Goal: Task Accomplishment & Management: Complete application form

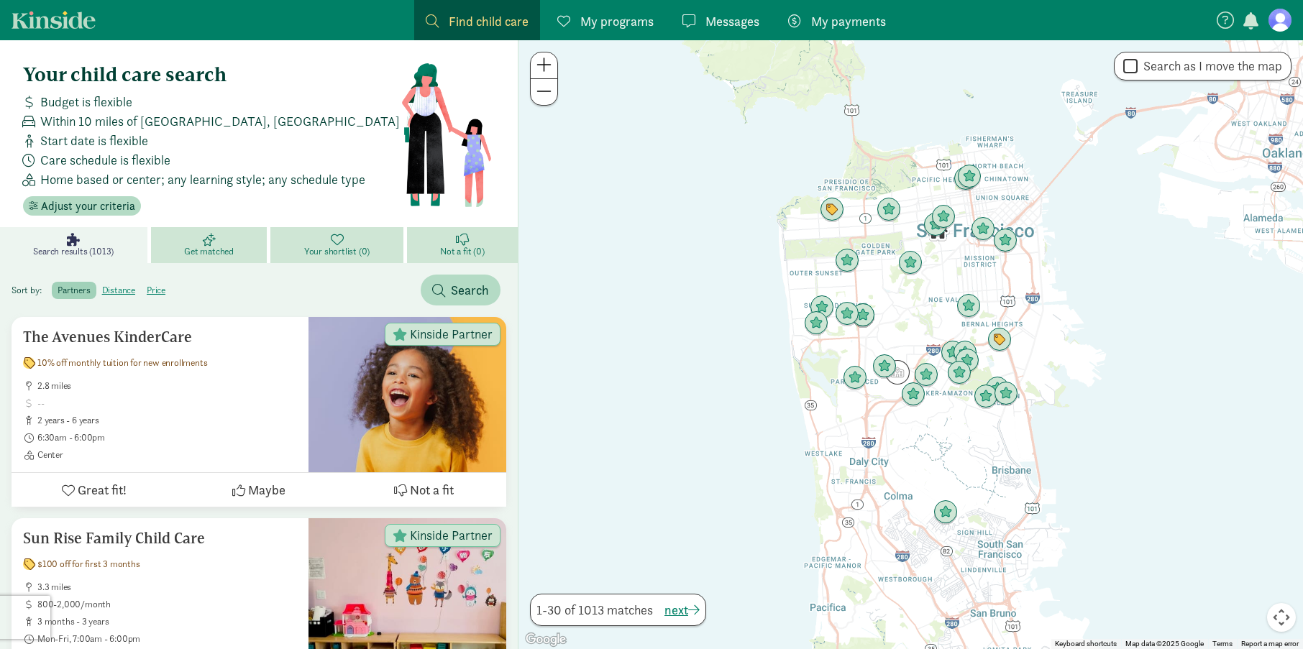
click at [1281, 26] on figure at bounding box center [1279, 20] width 23 height 23
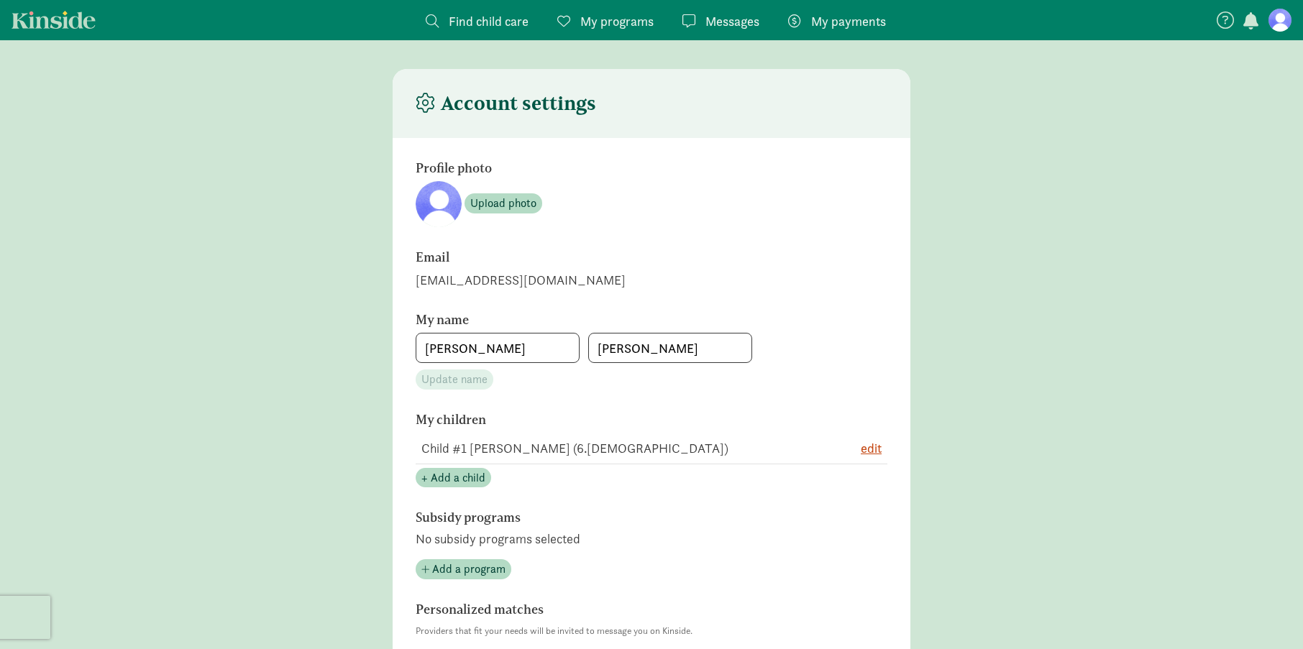
click at [729, 24] on span "Messages" at bounding box center [732, 21] width 54 height 19
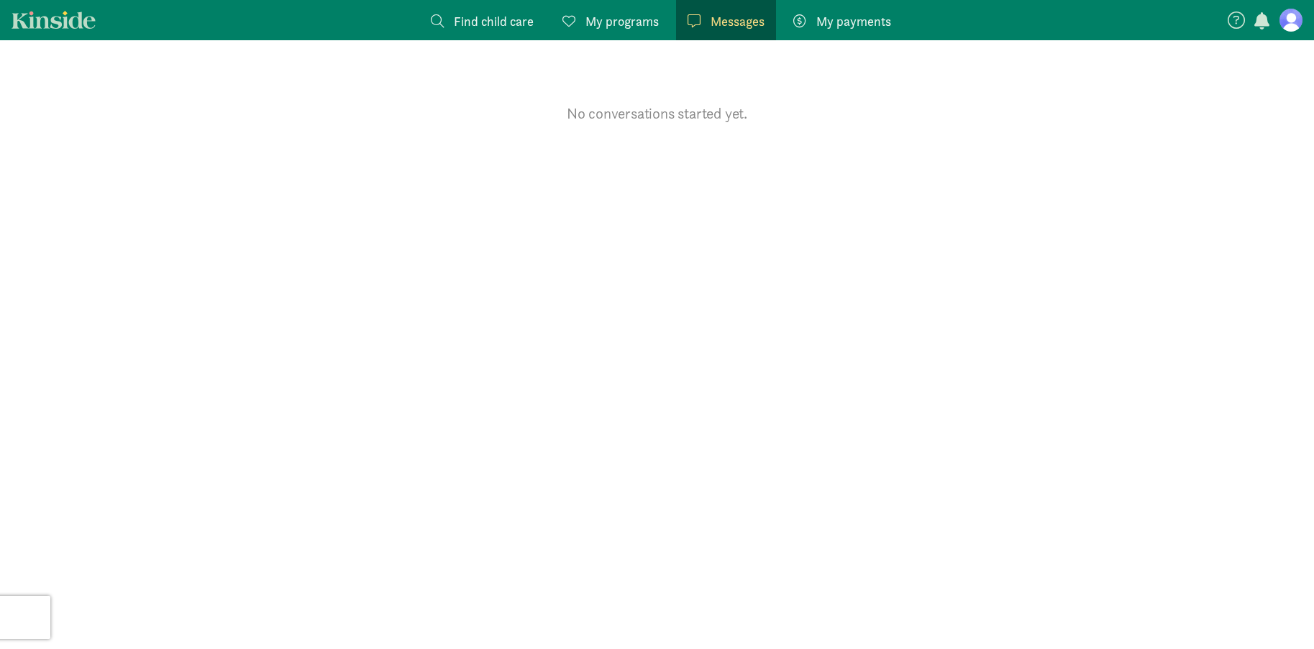
click at [863, 21] on span "My payments" at bounding box center [853, 21] width 75 height 19
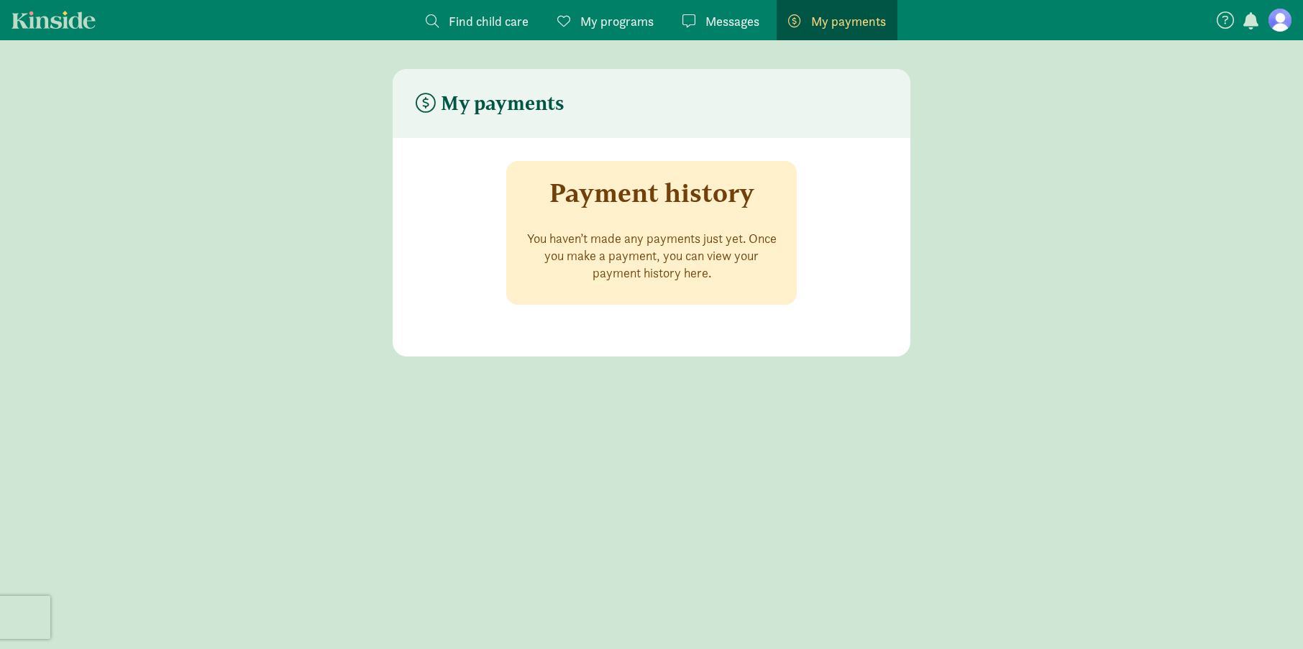
click at [608, 17] on span "My programs" at bounding box center [616, 21] width 73 height 19
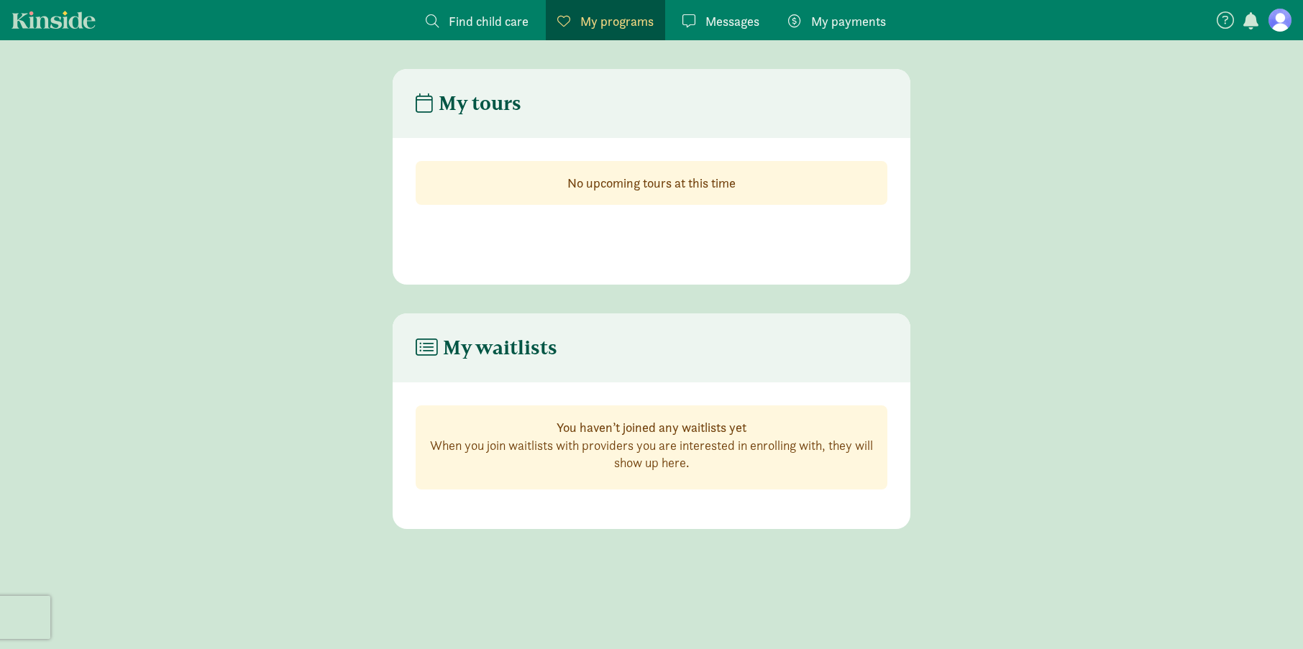
click at [509, 17] on span "Find child care" at bounding box center [489, 21] width 80 height 19
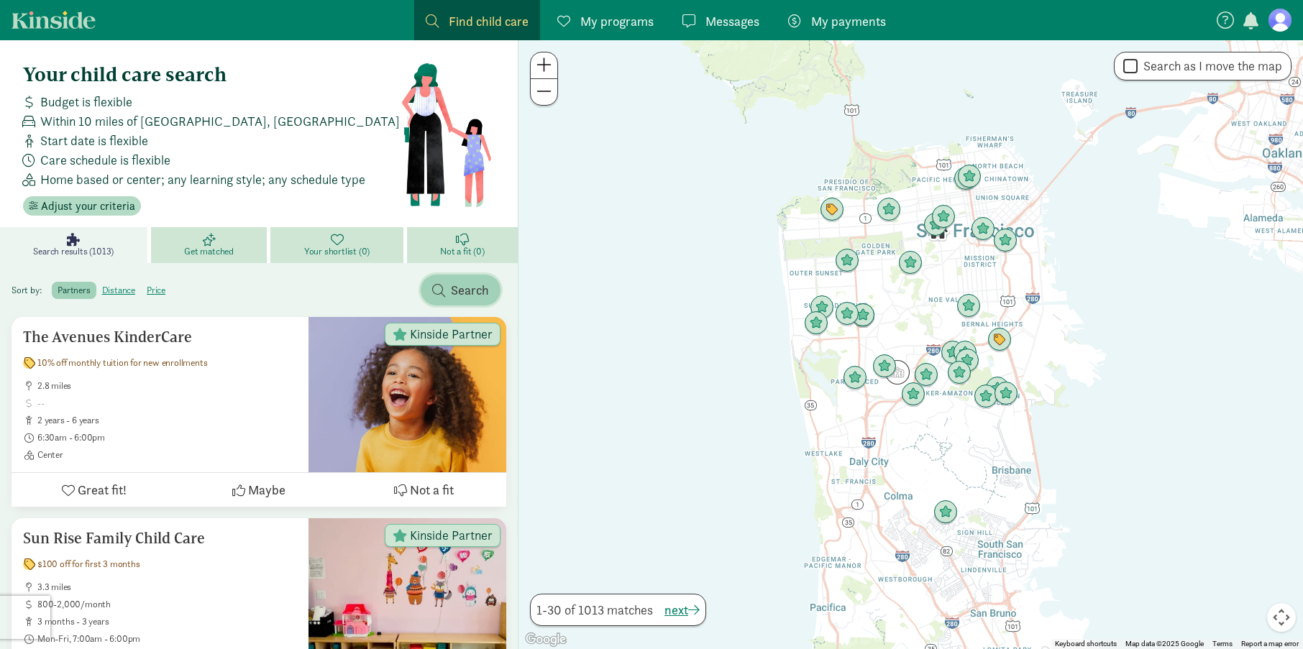
click at [451, 298] on span "Search" at bounding box center [470, 289] width 38 height 19
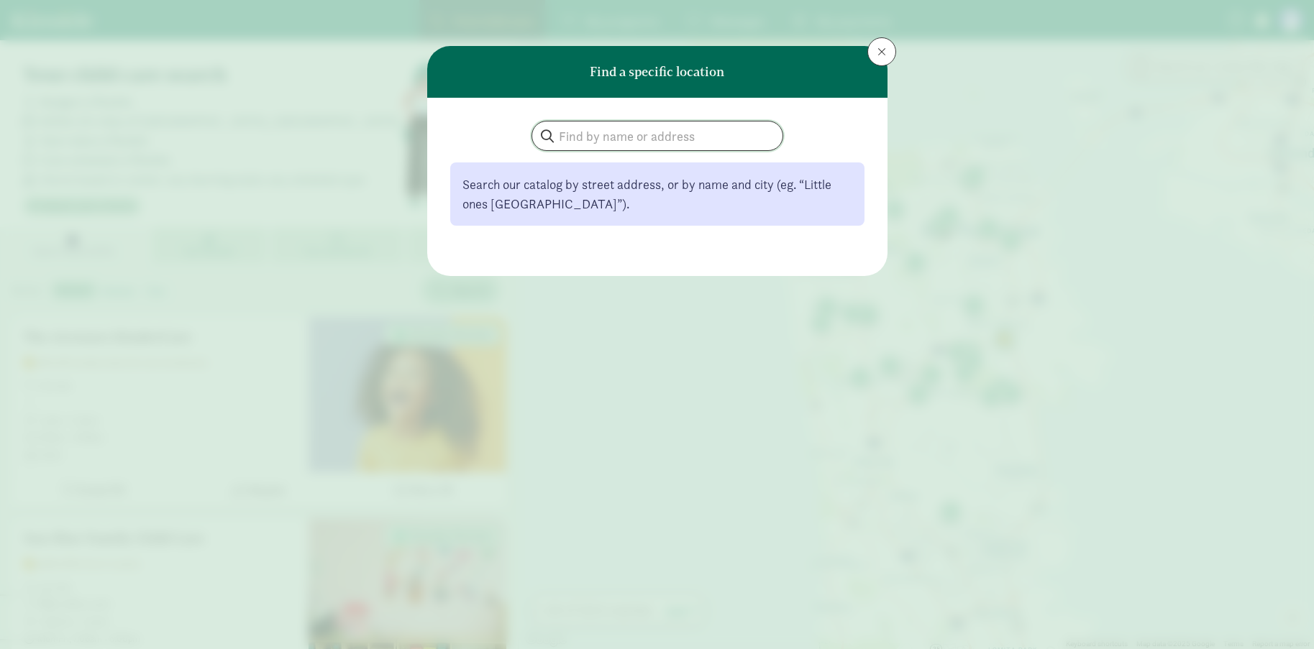
click at [640, 133] on input "search" at bounding box center [657, 136] width 250 height 29
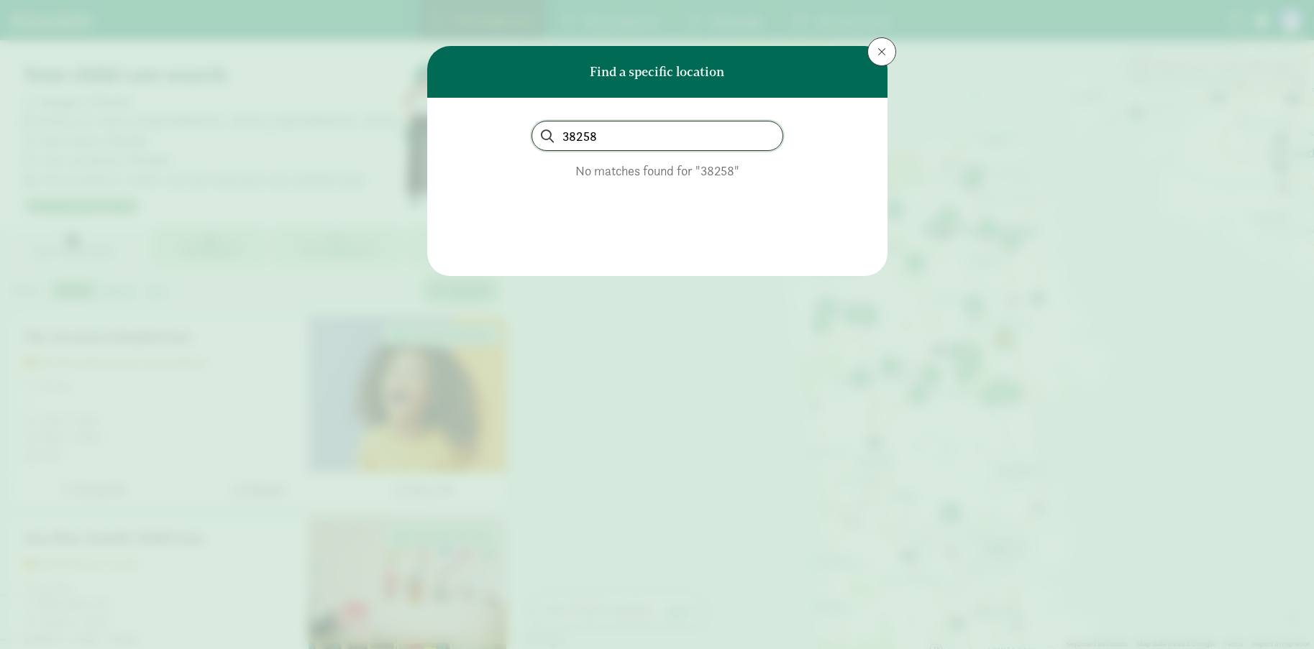
drag, startPoint x: 567, startPoint y: 134, endPoint x: 522, endPoint y: 137, distance: 44.7
click at [522, 137] on div "38258" at bounding box center [657, 136] width 414 height 30
type input "98258"
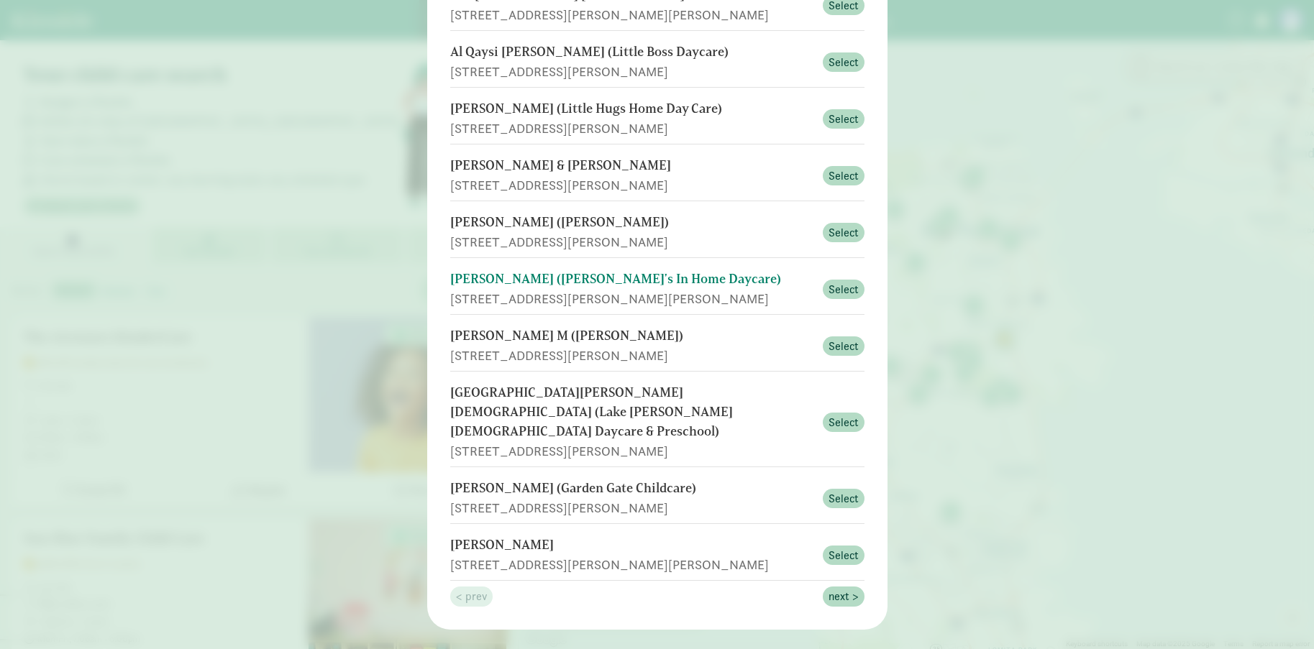
scroll to position [190, 0]
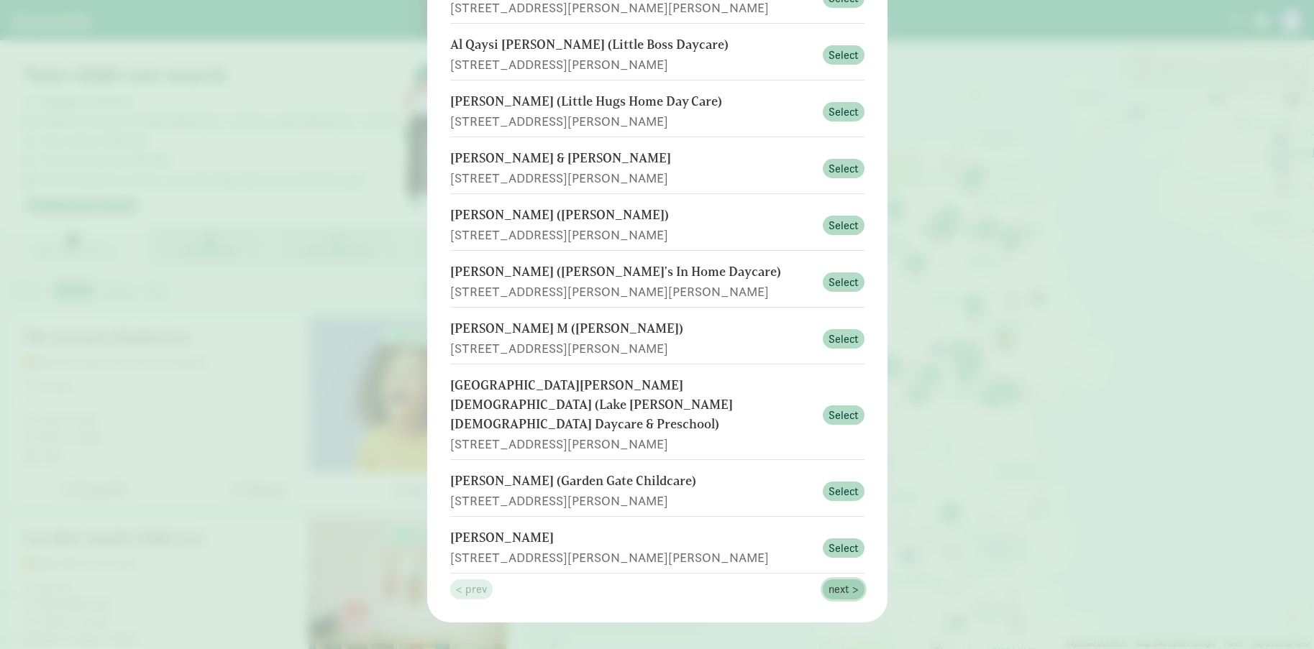
click at [844, 581] on span "next >" at bounding box center [843, 589] width 30 height 17
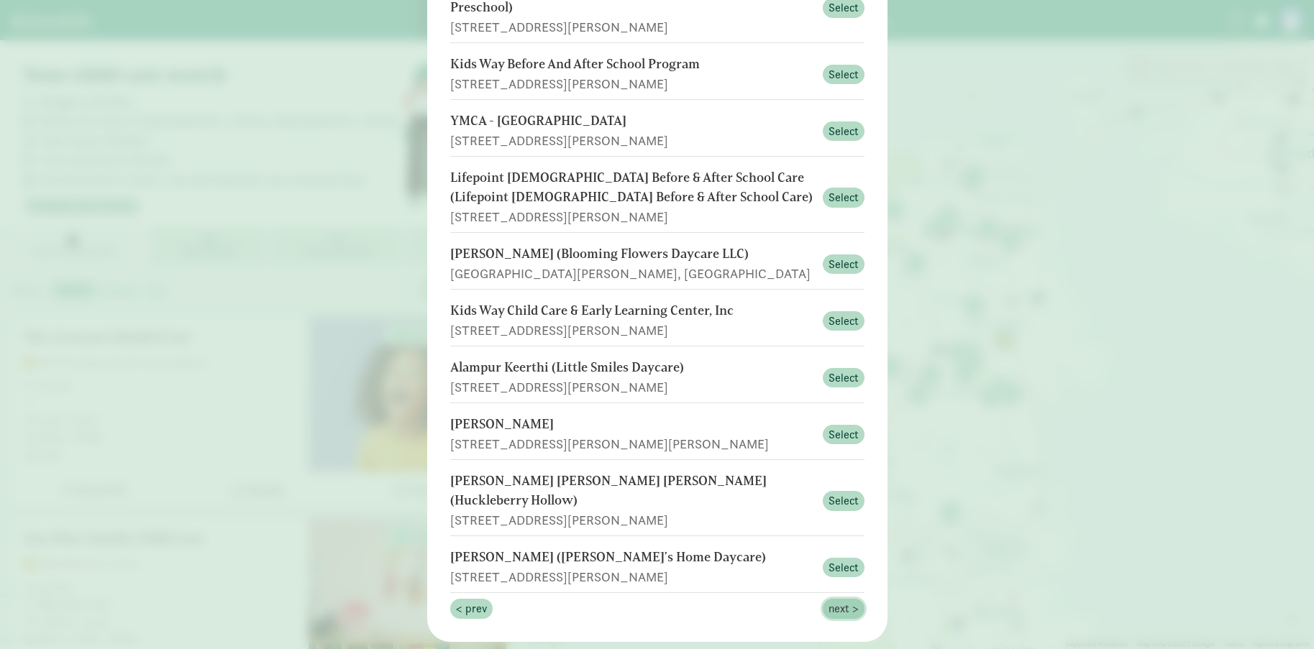
click at [851, 600] on span "next >" at bounding box center [843, 608] width 30 height 17
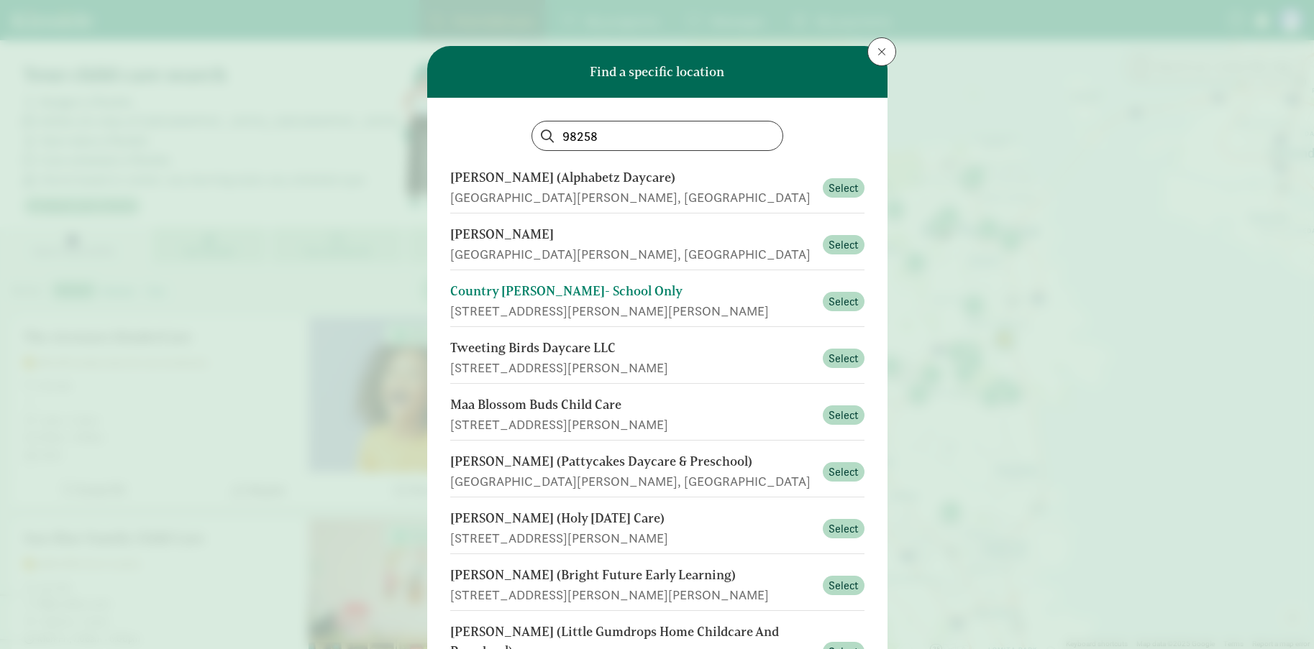
click at [589, 288] on div "Country [PERSON_NAME]- School Only" at bounding box center [632, 291] width 364 height 19
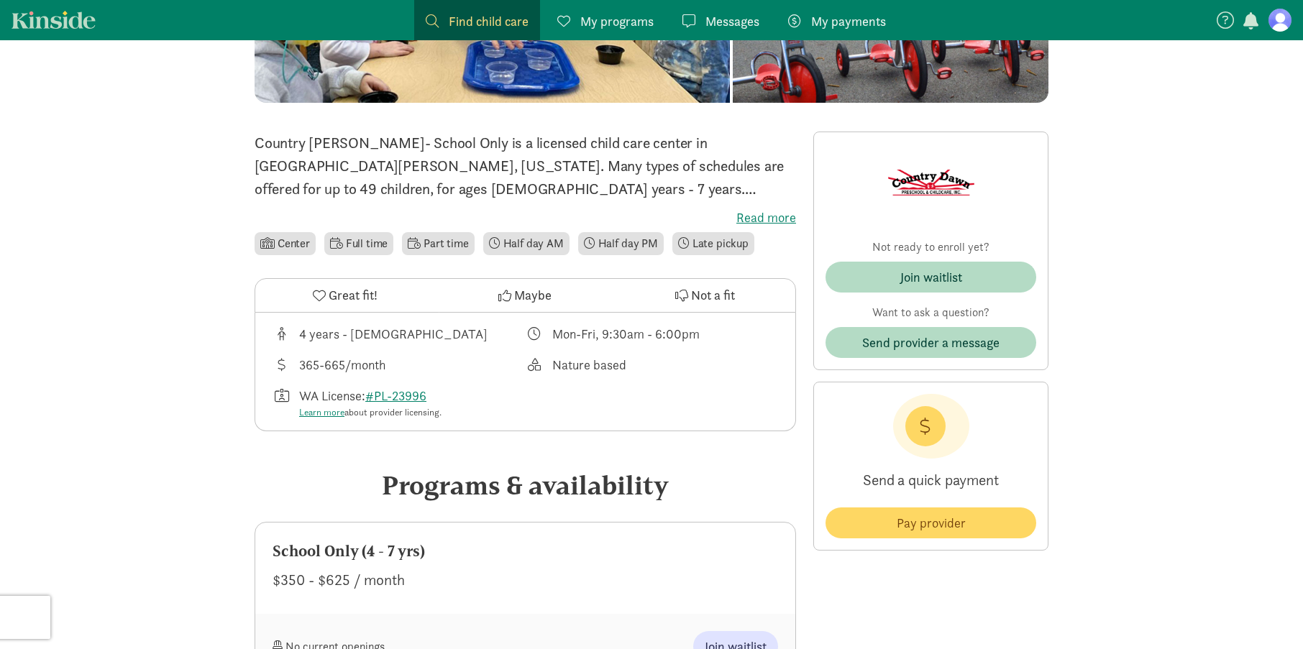
scroll to position [317, 0]
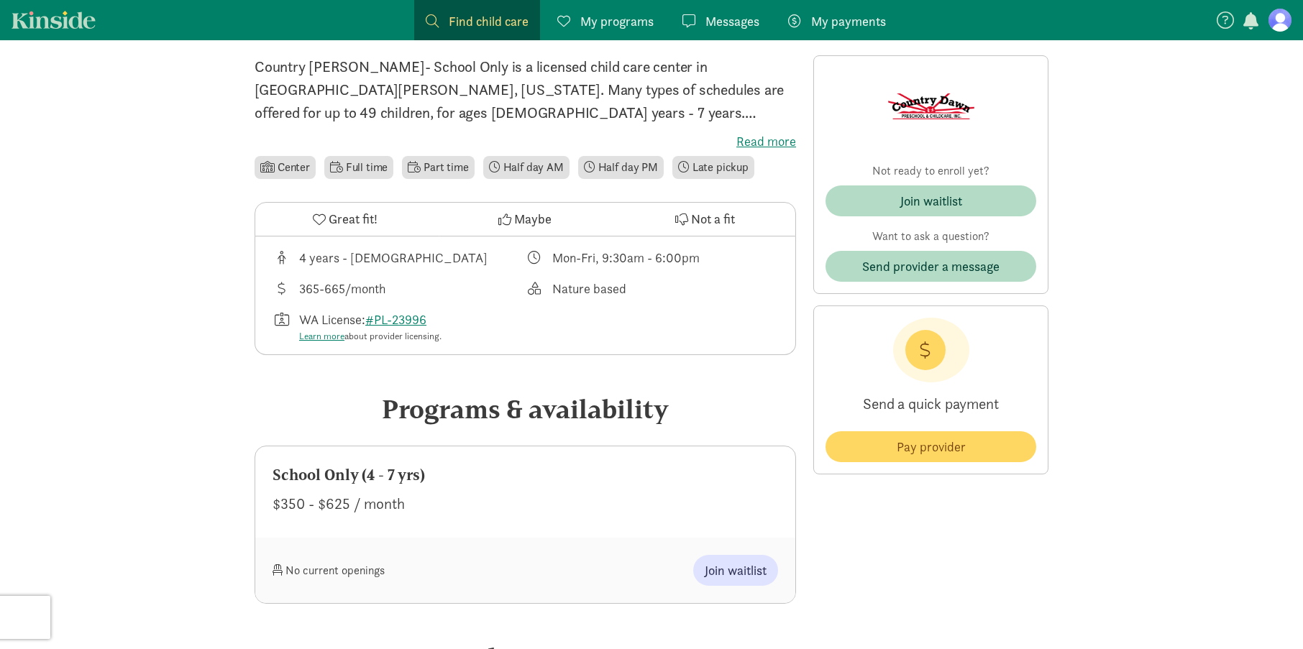
click at [923, 106] on img at bounding box center [931, 107] width 86 height 78
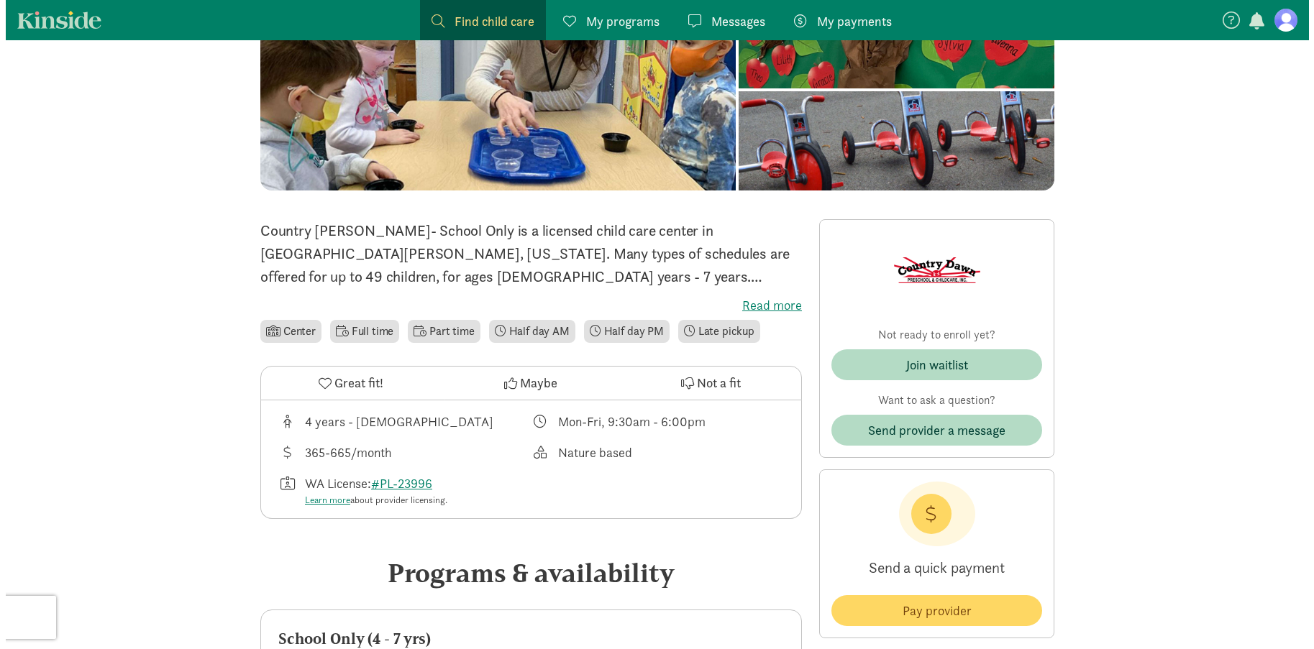
scroll to position [0, 0]
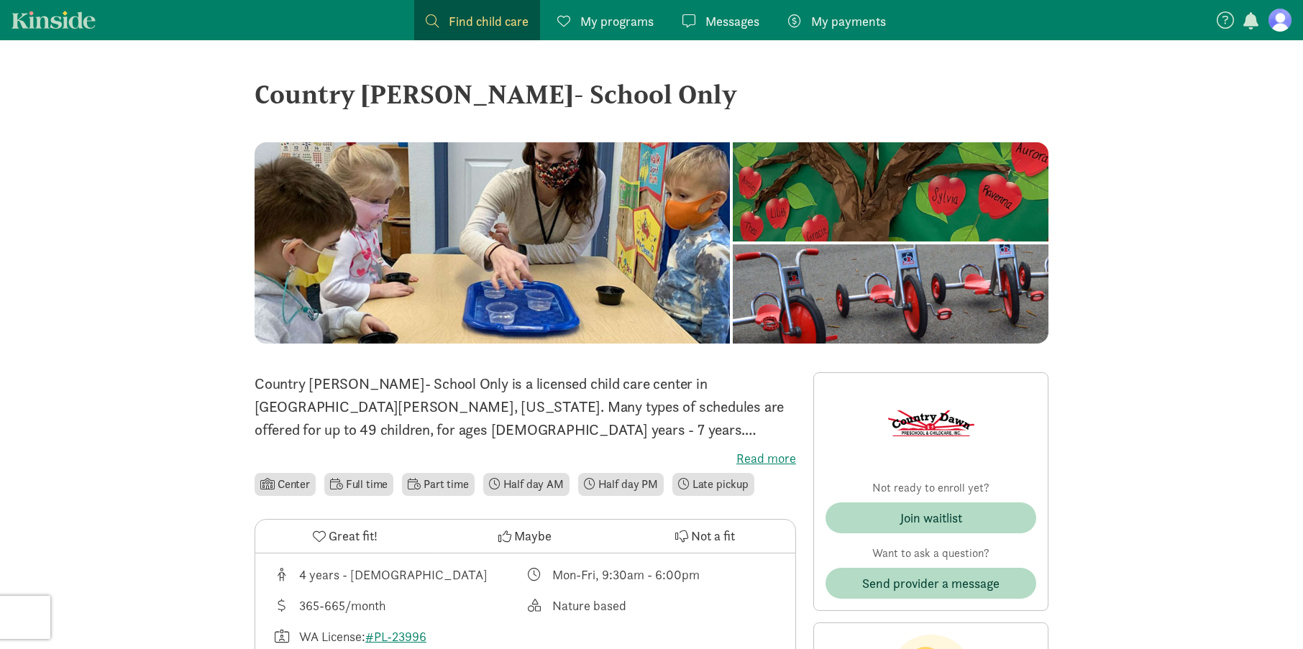
click at [488, 27] on span "Find child care" at bounding box center [489, 21] width 80 height 19
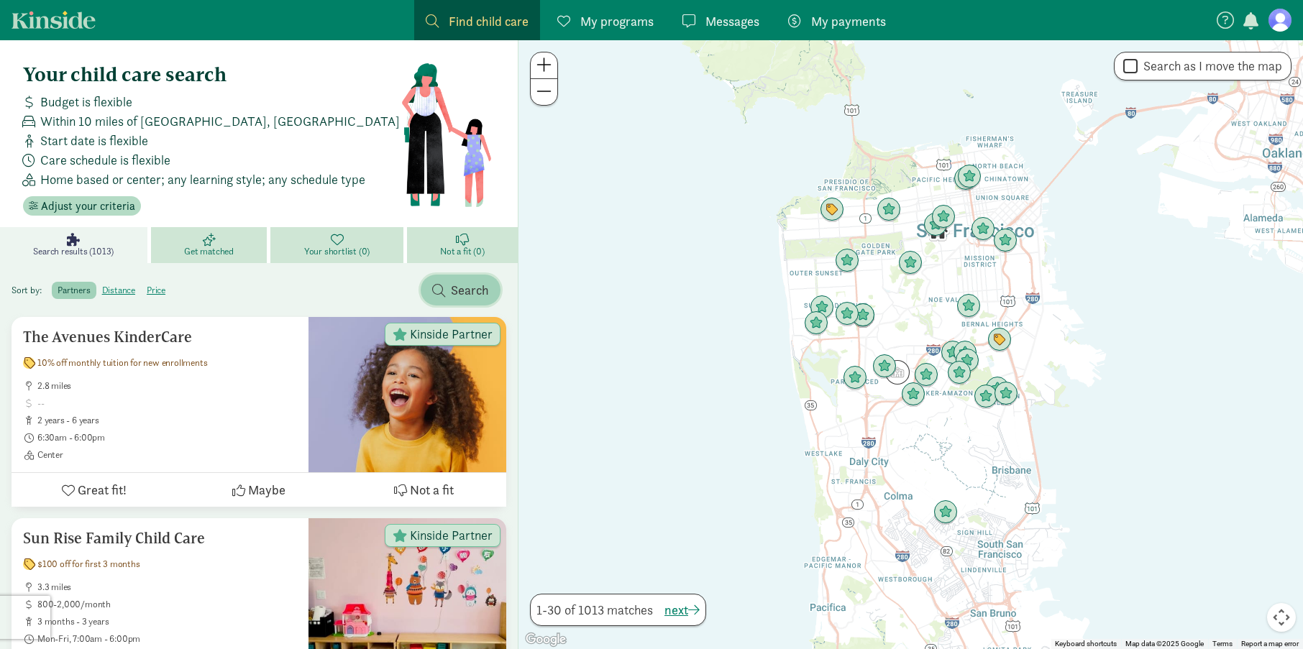
click at [457, 302] on button "Search" at bounding box center [461, 290] width 80 height 31
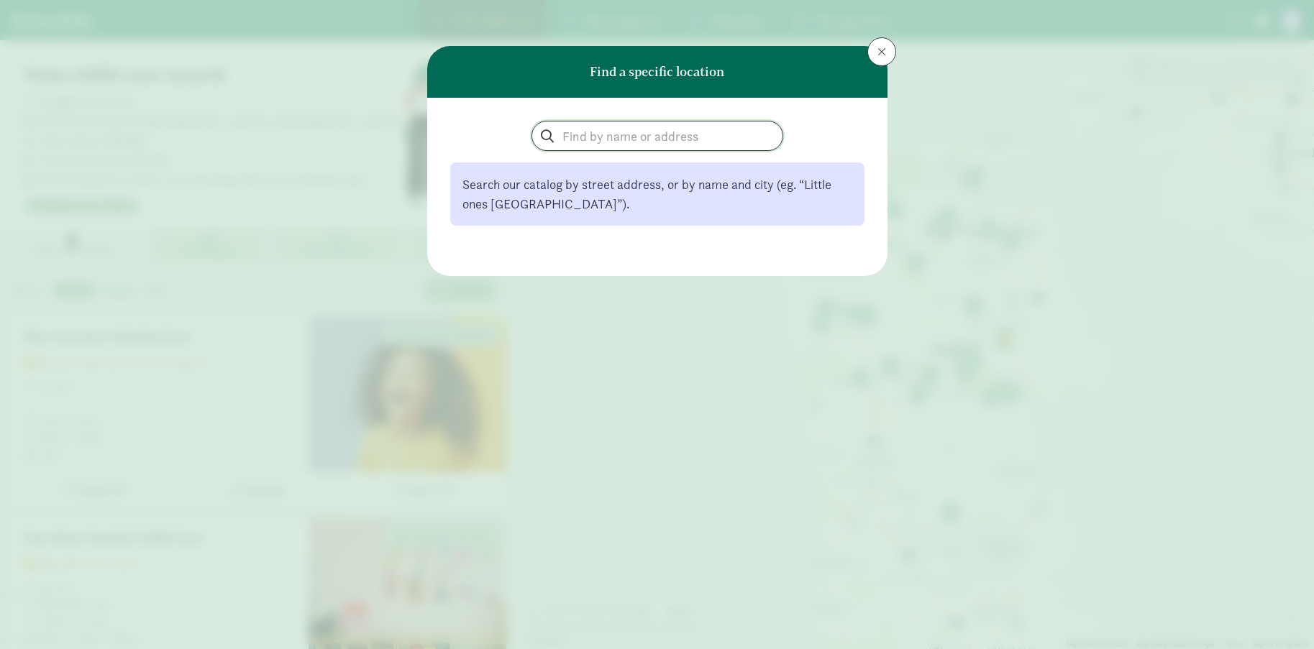
click at [648, 142] on input "search" at bounding box center [657, 136] width 250 height 29
type input "Country [PERSON_NAME]"
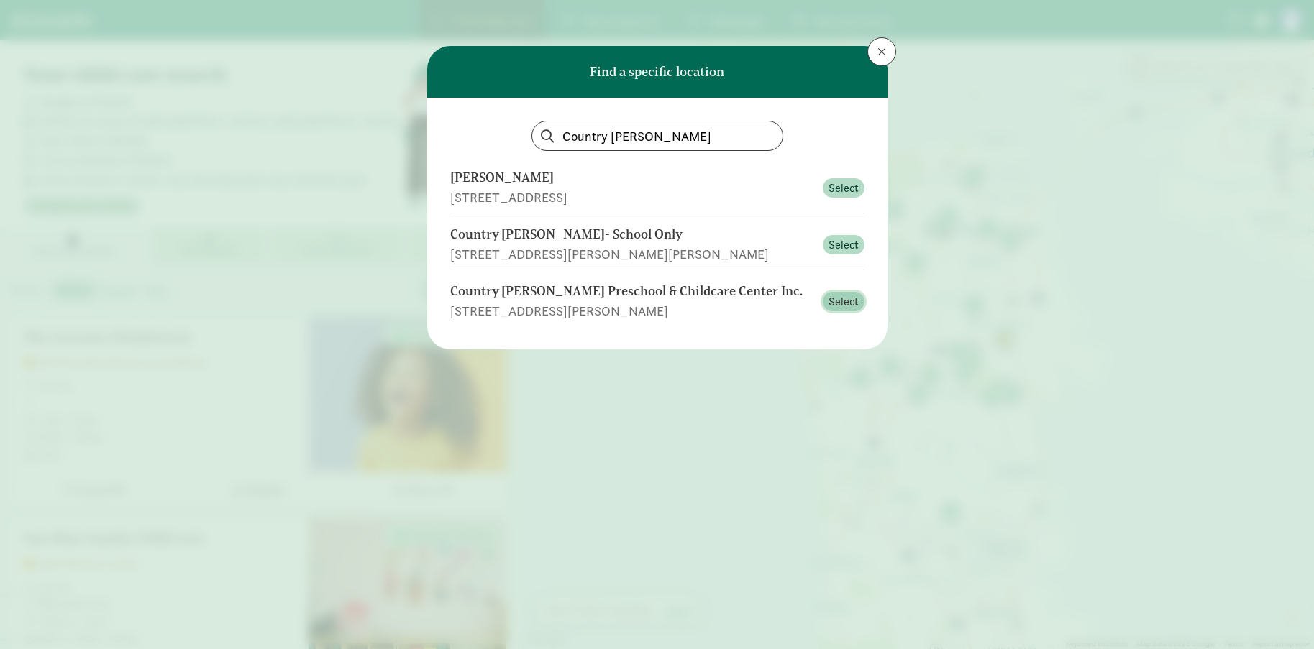
click at [834, 308] on span "Select" at bounding box center [843, 301] width 30 height 17
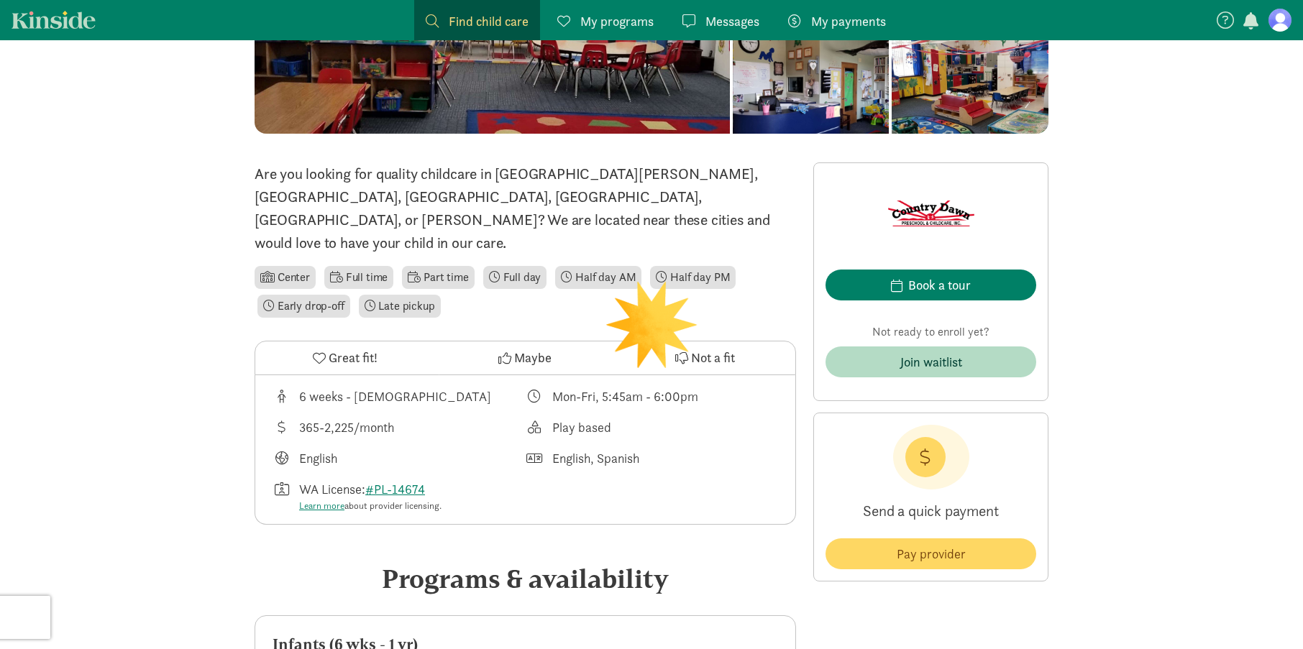
scroll to position [270, 0]
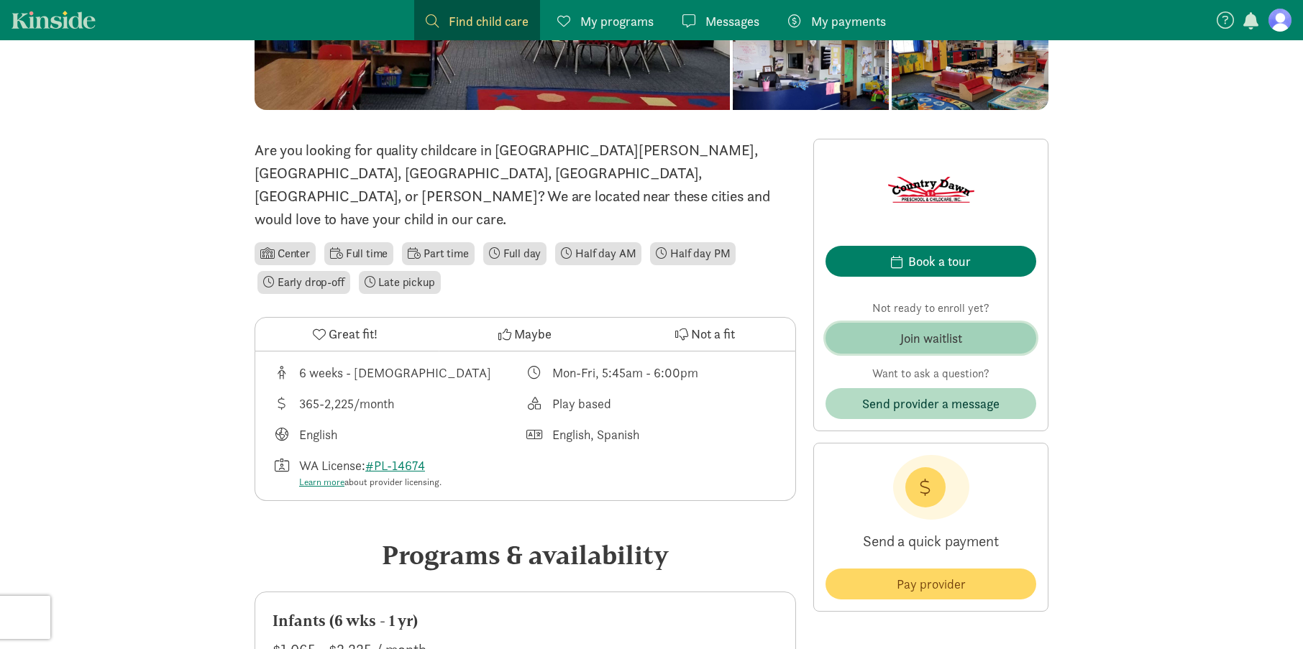
click at [952, 345] on div "Join waitlist" at bounding box center [931, 338] width 62 height 19
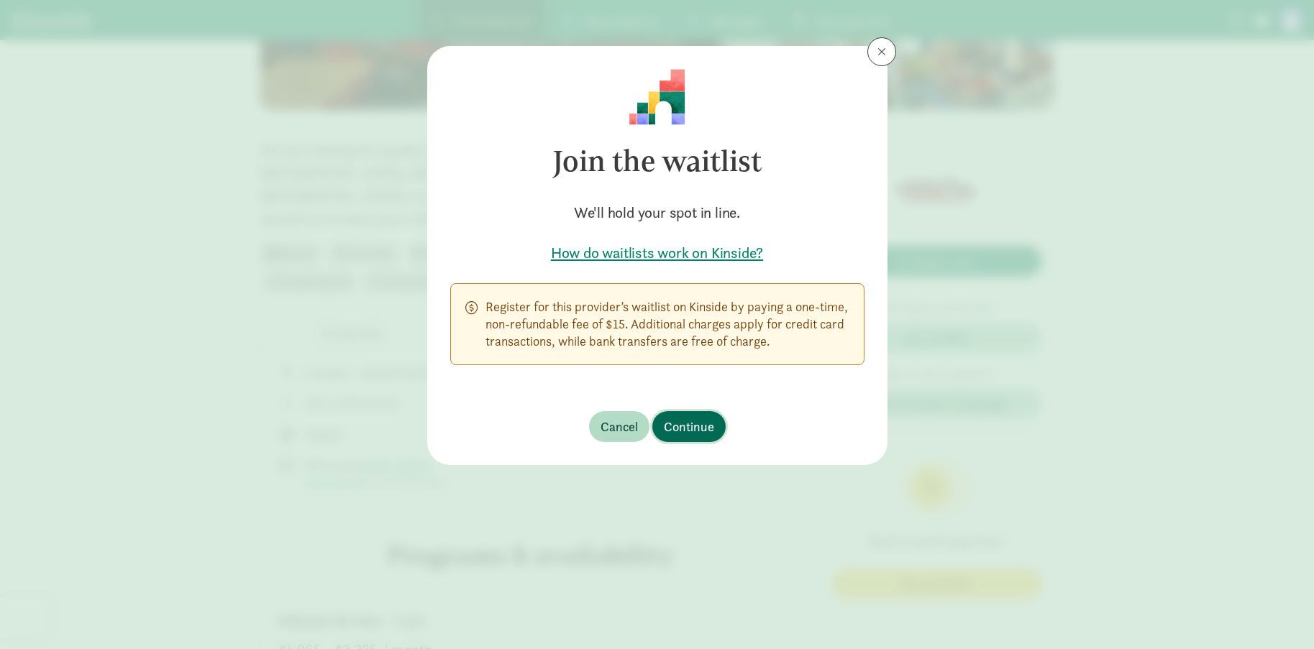
click at [684, 424] on span "Continue" at bounding box center [689, 426] width 50 height 19
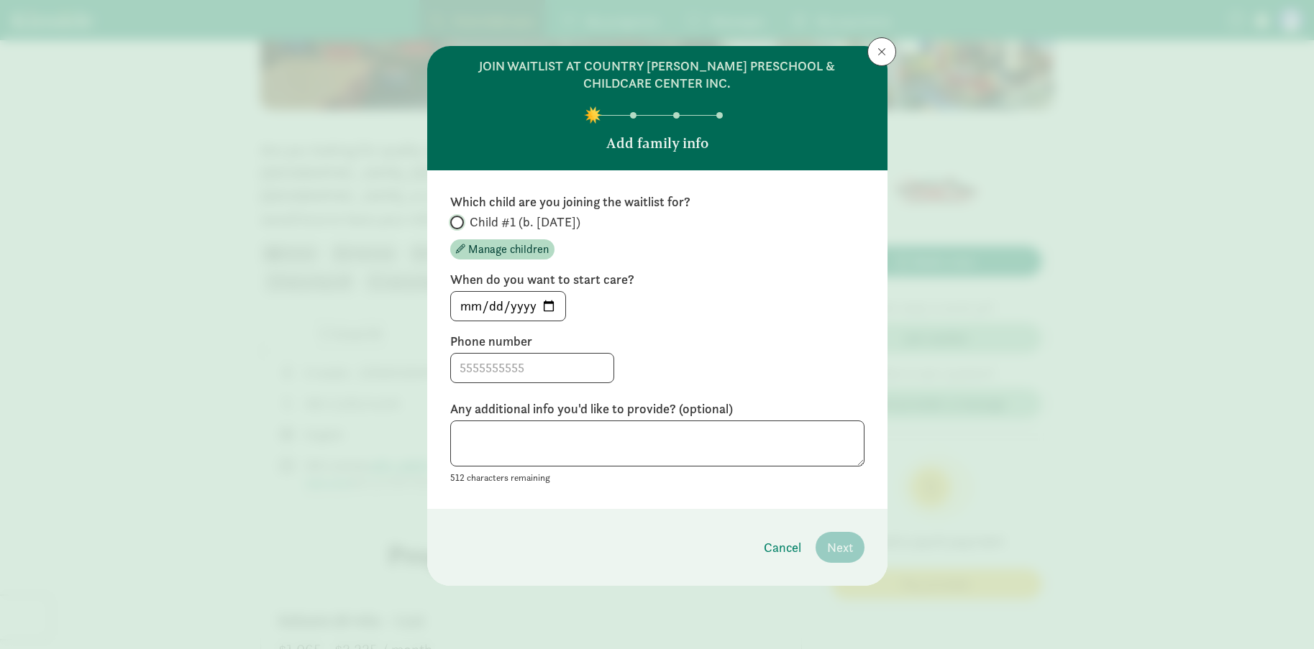
click at [457, 225] on input "Child #1 (b. February 2025)" at bounding box center [454, 222] width 9 height 9
radio input "true"
click at [547, 311] on input "2025-09-04" at bounding box center [508, 306] width 114 height 29
type input "2026-07-06"
click at [533, 367] on input at bounding box center [532, 368] width 163 height 29
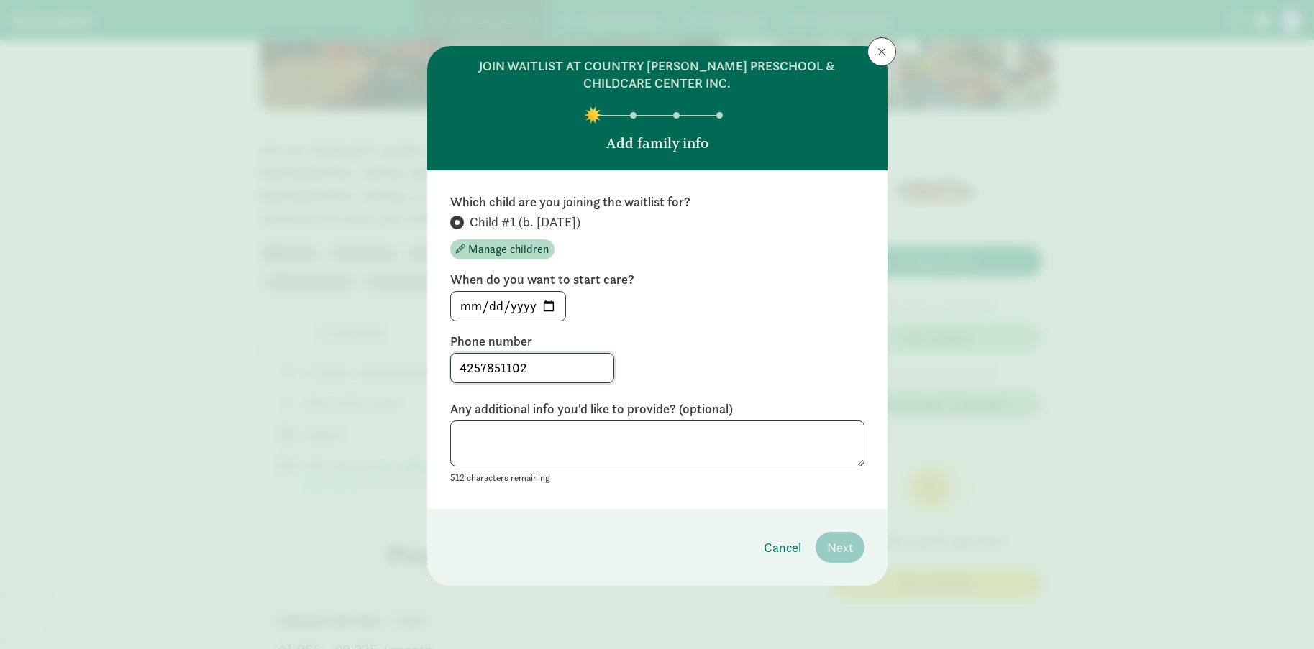
type input "4257851102"
click at [700, 436] on textarea at bounding box center [657, 444] width 414 height 47
type textarea "Flexible on start date, but preferably in July 2026"
click at [852, 554] on button "Next" at bounding box center [839, 547] width 49 height 31
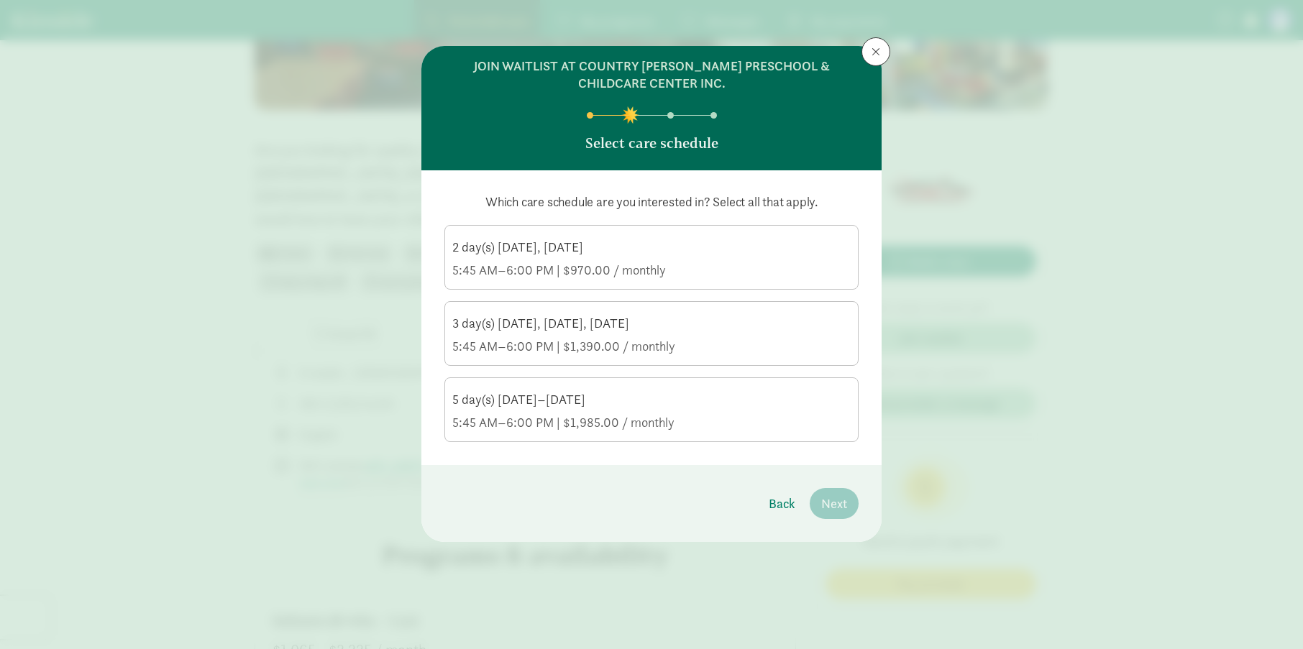
click at [503, 326] on div "3 day(s) Monday, Wednesday, Friday" at bounding box center [651, 323] width 398 height 17
click at [0, 0] on input "3 day(s) Monday, Wednesday, Friday 5:45 AM–6:00 PM | $1,390.00 / monthly" at bounding box center [0, 0] width 0 height 0
click at [834, 504] on span "Next" at bounding box center [834, 503] width 26 height 19
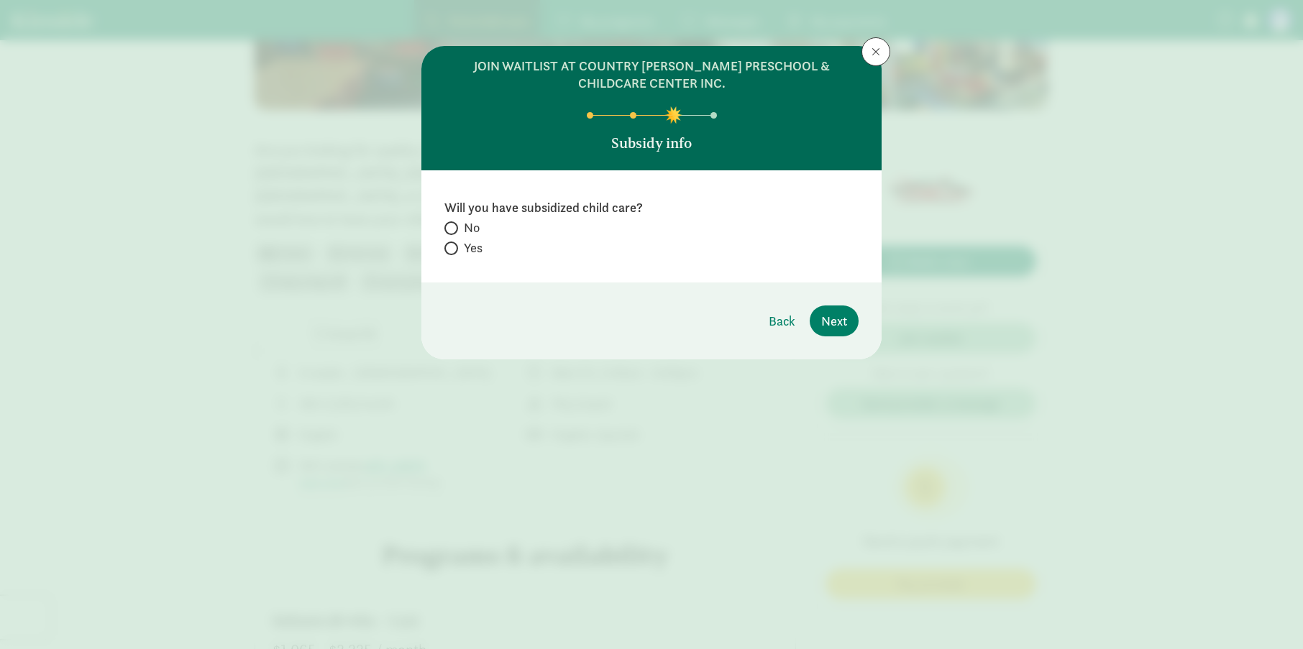
click at [451, 234] on span at bounding box center [451, 228] width 14 height 14
click at [451, 233] on input "No" at bounding box center [448, 228] width 9 height 9
radio input "true"
click at [836, 329] on span "Next" at bounding box center [834, 320] width 26 height 19
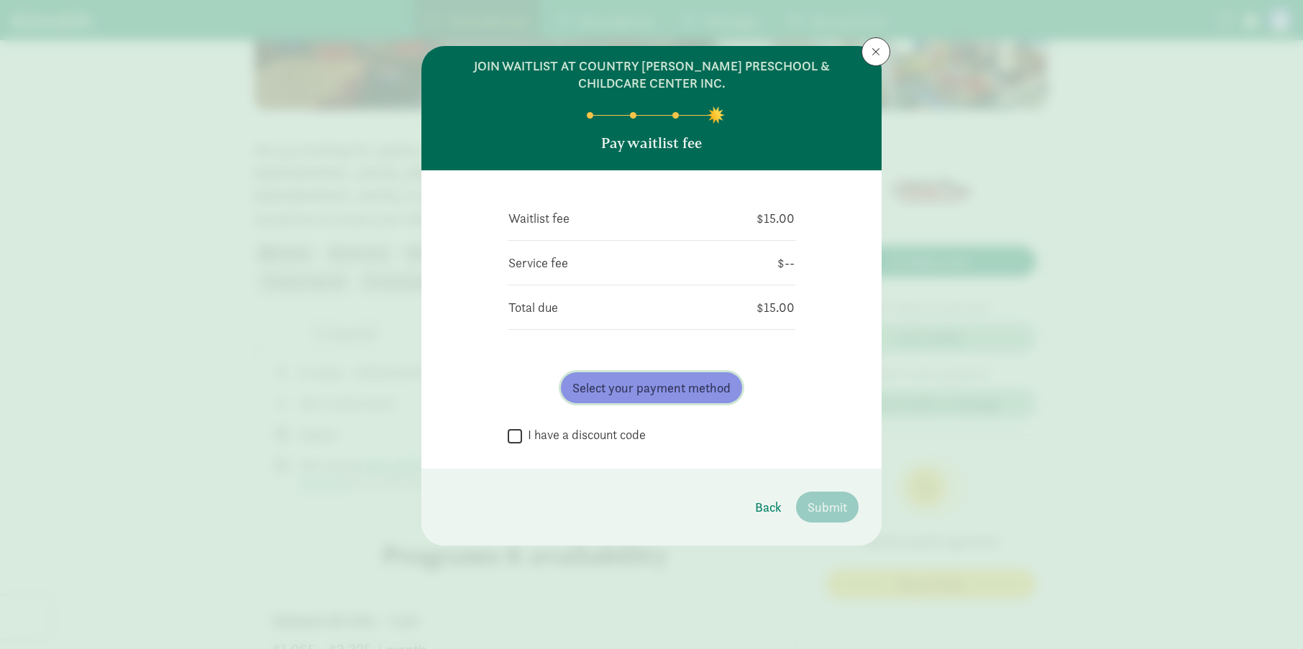
click at [628, 388] on span "Select your payment method" at bounding box center [651, 387] width 158 height 19
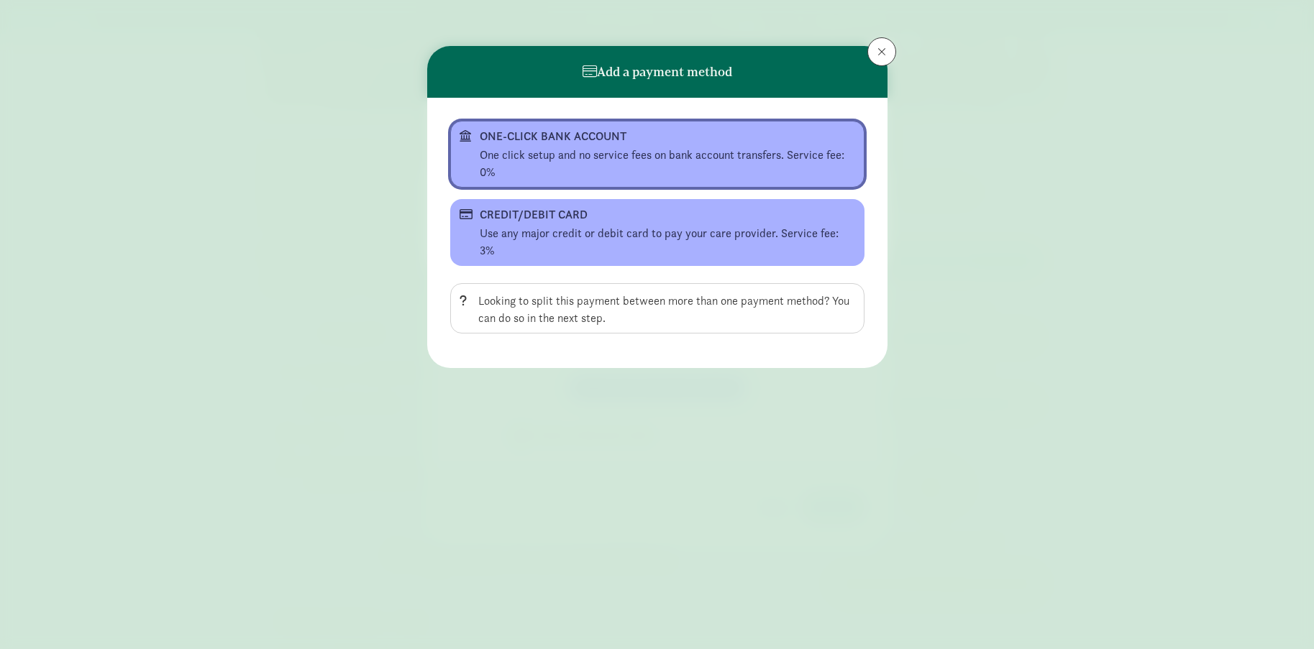
click at [774, 144] on div "ONE-CLICK BANK ACCOUNT" at bounding box center [656, 136] width 352 height 17
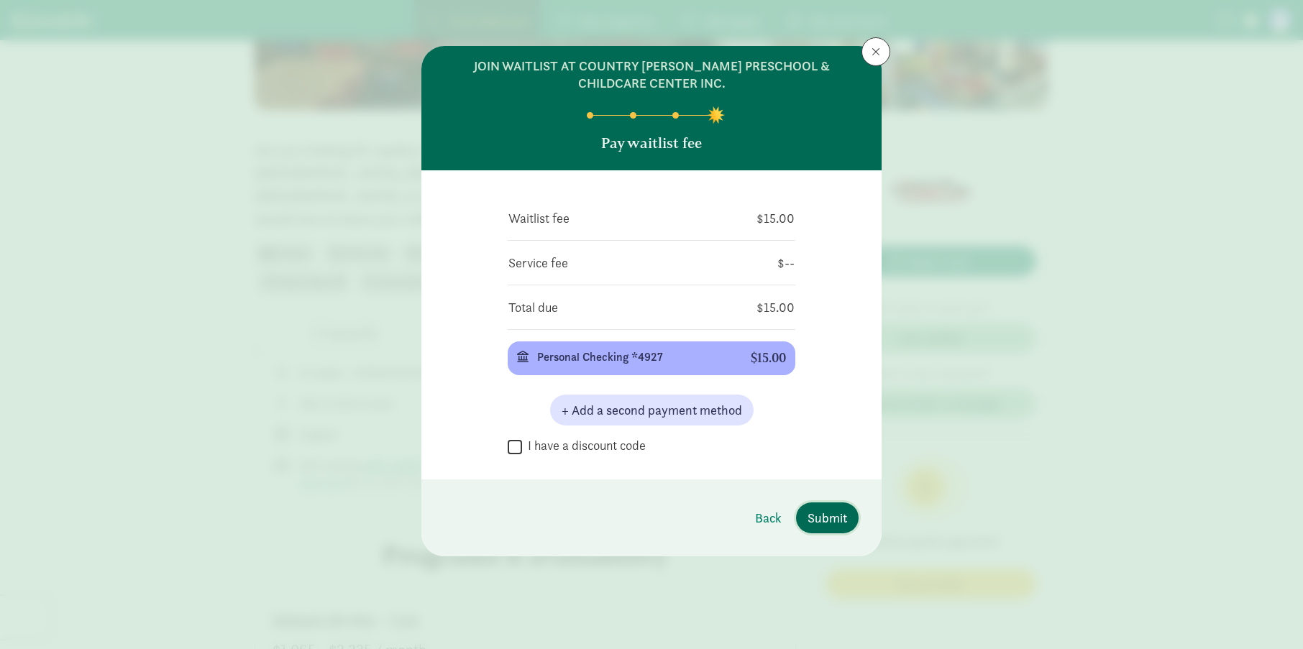
click at [830, 524] on span "Submit" at bounding box center [828, 517] width 40 height 19
click at [742, 458] on div "Waitlist fee $15.00 Service fee $-- Total due $15.00 Personal Checking *4927 $1…" at bounding box center [651, 324] width 460 height 309
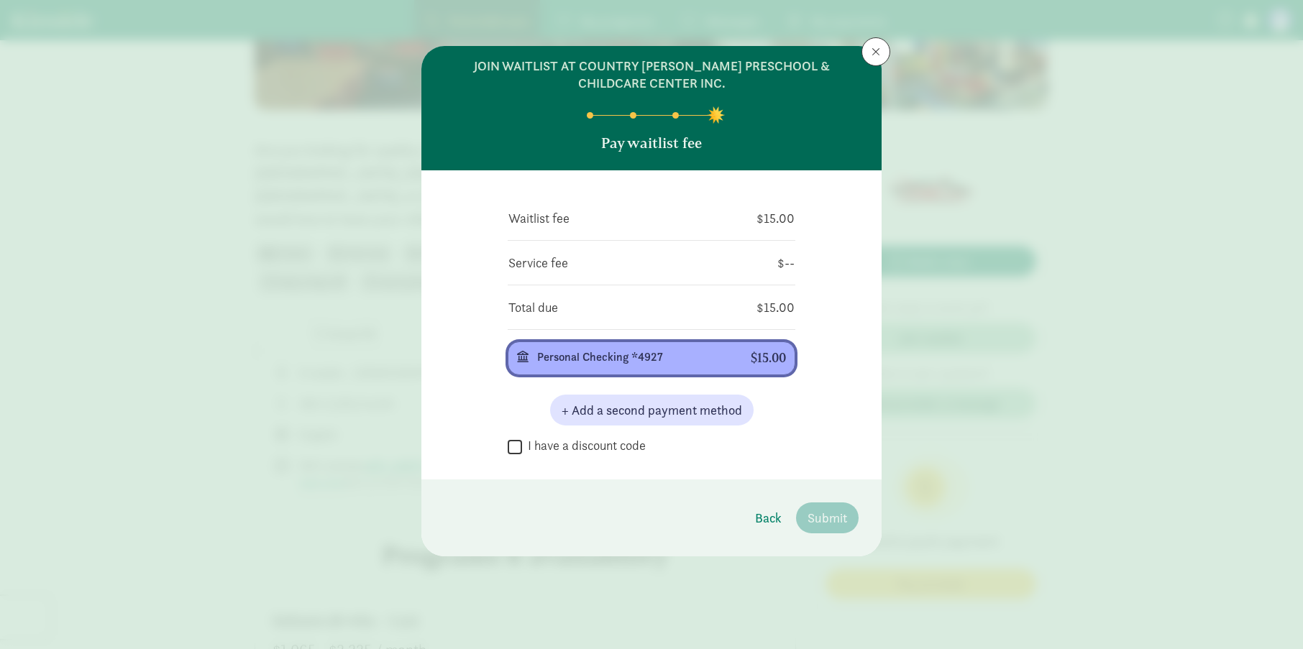
click at [731, 357] on div "Personal Checking *4927 $15.00" at bounding box center [651, 358] width 269 height 15
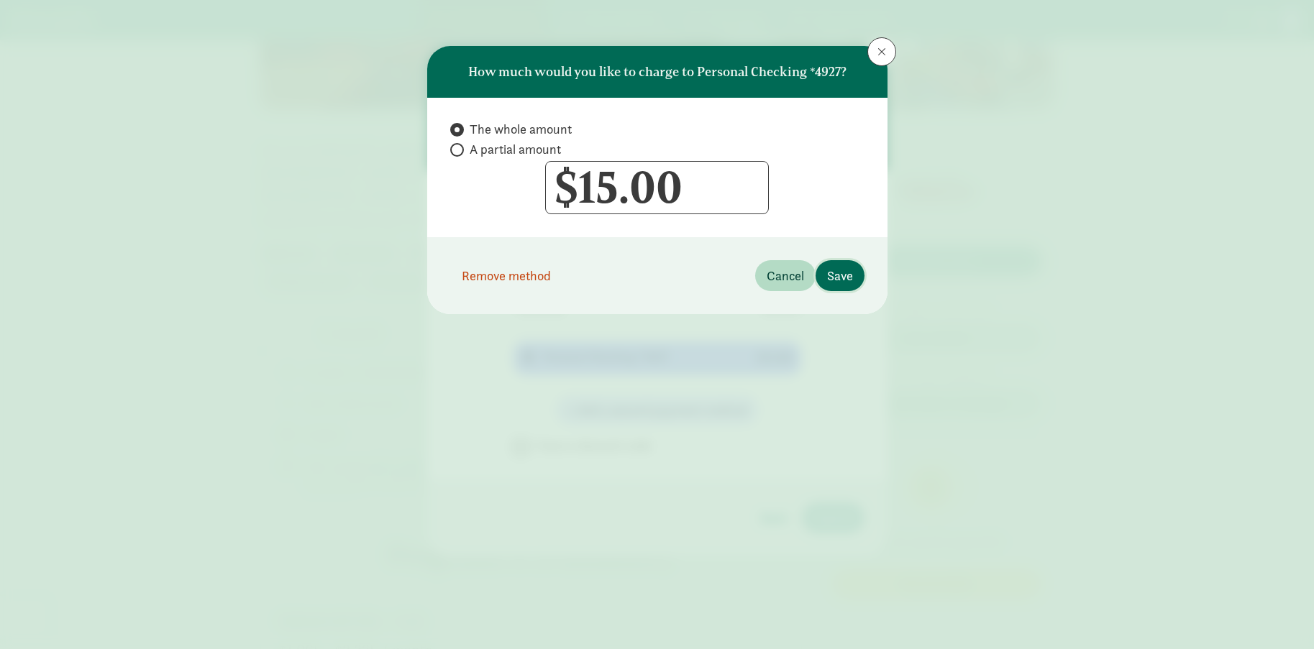
click at [852, 278] on span "Save" at bounding box center [840, 275] width 26 height 19
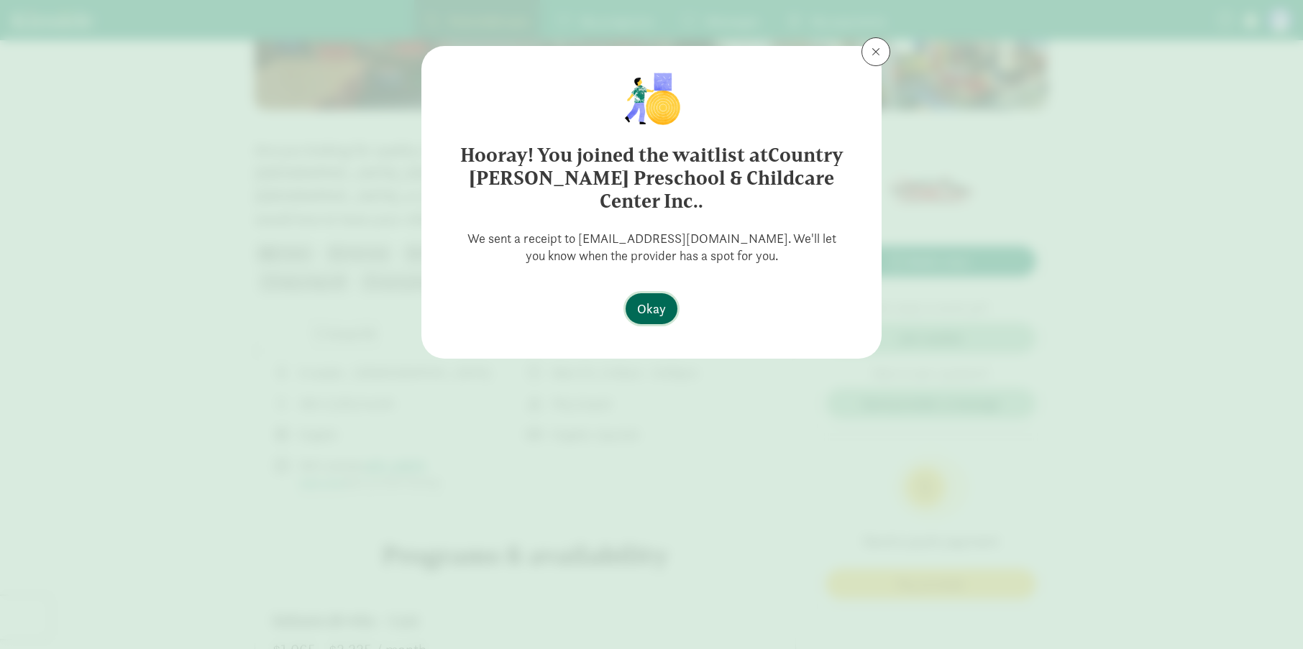
click at [650, 299] on span "Okay" at bounding box center [651, 308] width 29 height 19
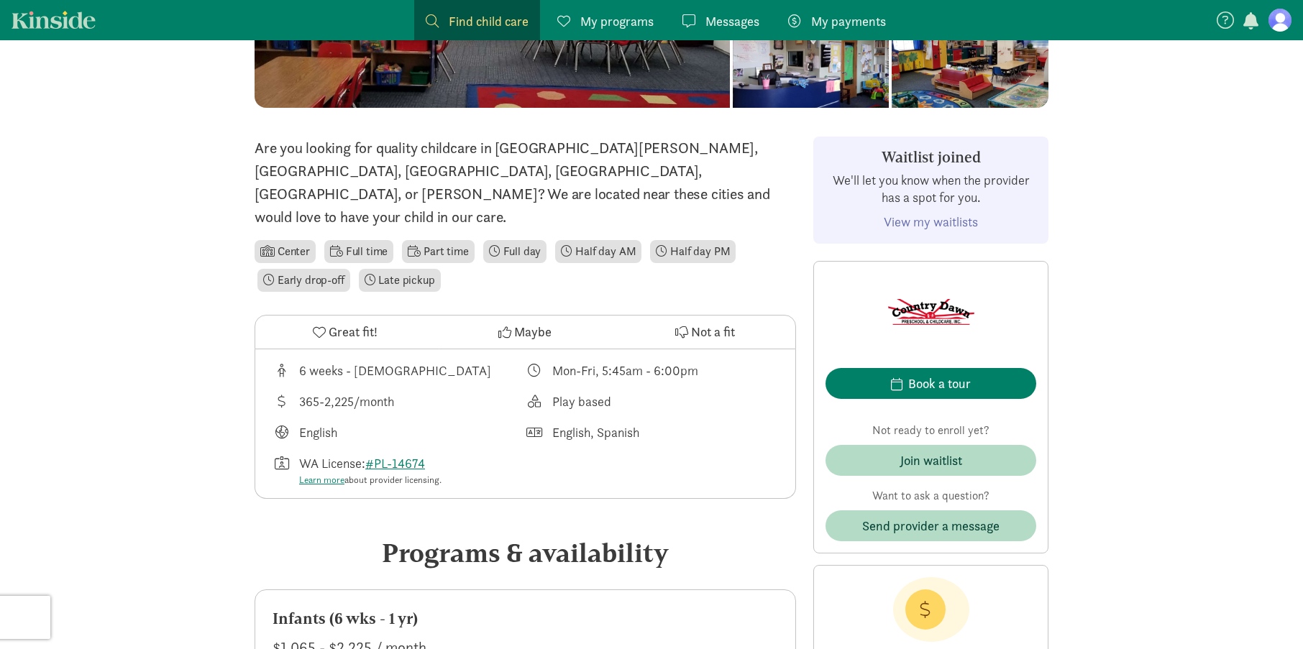
scroll to position [273, 0]
